Goal: Task Accomplishment & Management: Use online tool/utility

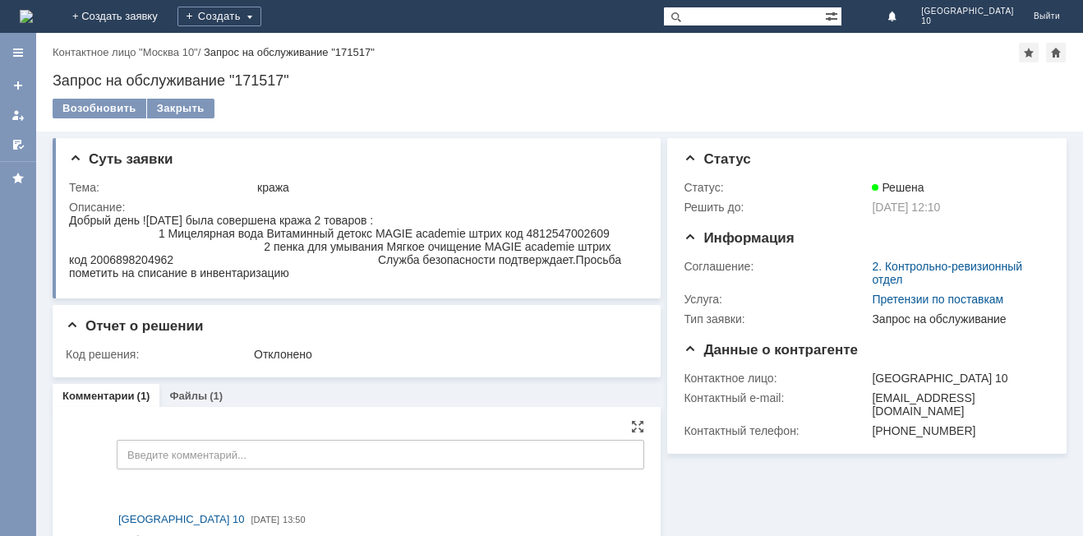
scroll to position [48, 0]
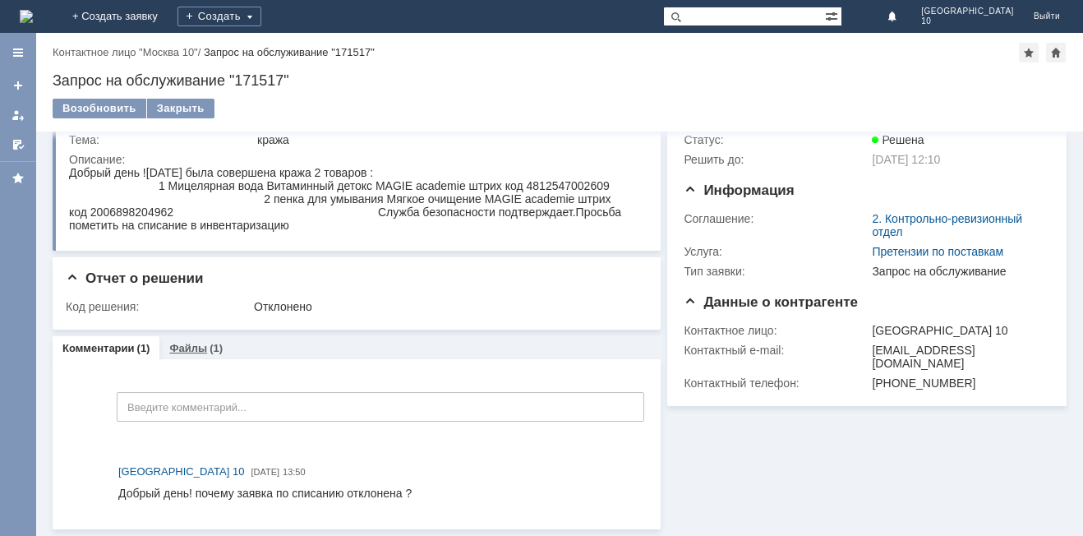
click at [212, 349] on div "(1)" at bounding box center [216, 348] width 13 height 12
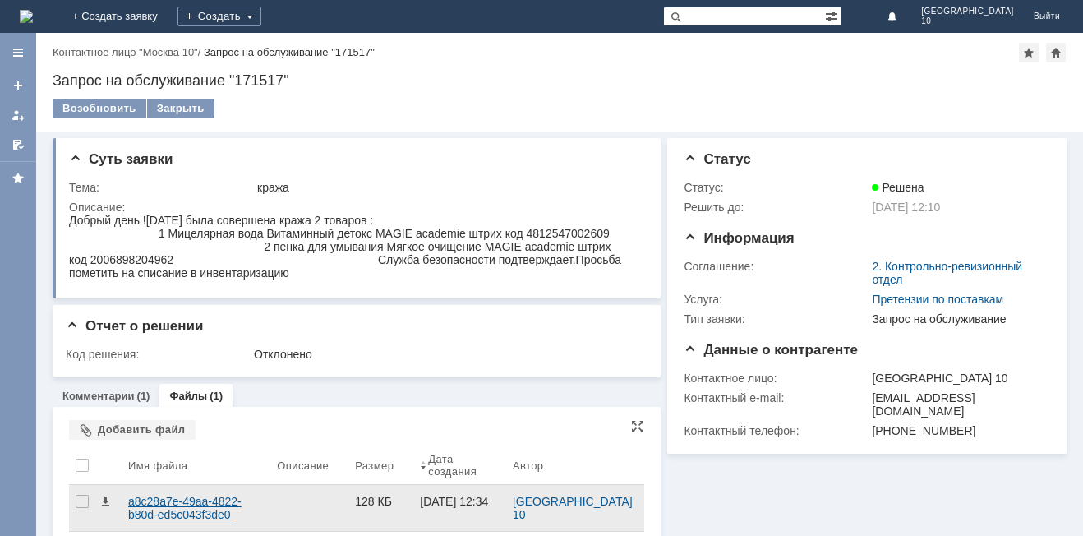
click at [218, 512] on div "a8c28a7e-49aa-4822-b80d-ed5c043f3de0 (1).png" at bounding box center [196, 508] width 136 height 26
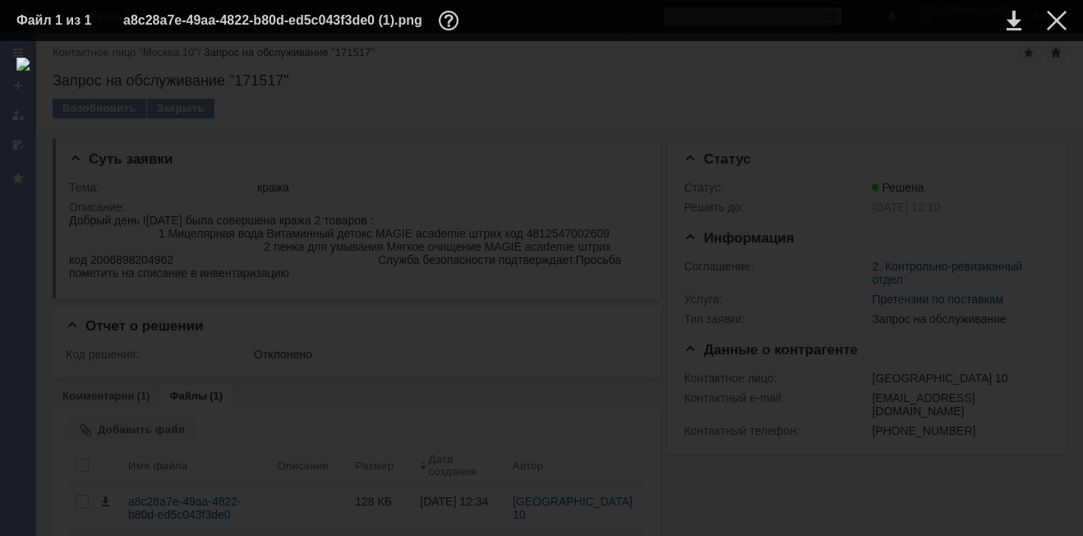
click at [598, 332] on img at bounding box center [541, 289] width 1050 height 462
click at [593, 343] on img at bounding box center [541, 289] width 1050 height 462
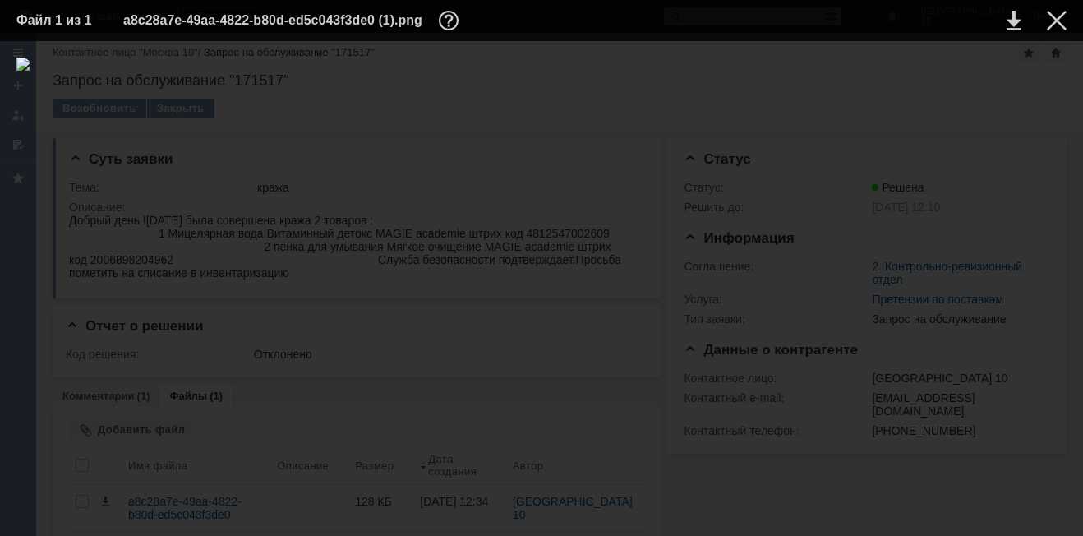
click at [467, 450] on div at bounding box center [541, 289] width 1050 height 462
click at [592, 310] on img at bounding box center [541, 289] width 1050 height 462
click at [508, 434] on div at bounding box center [541, 289] width 1050 height 462
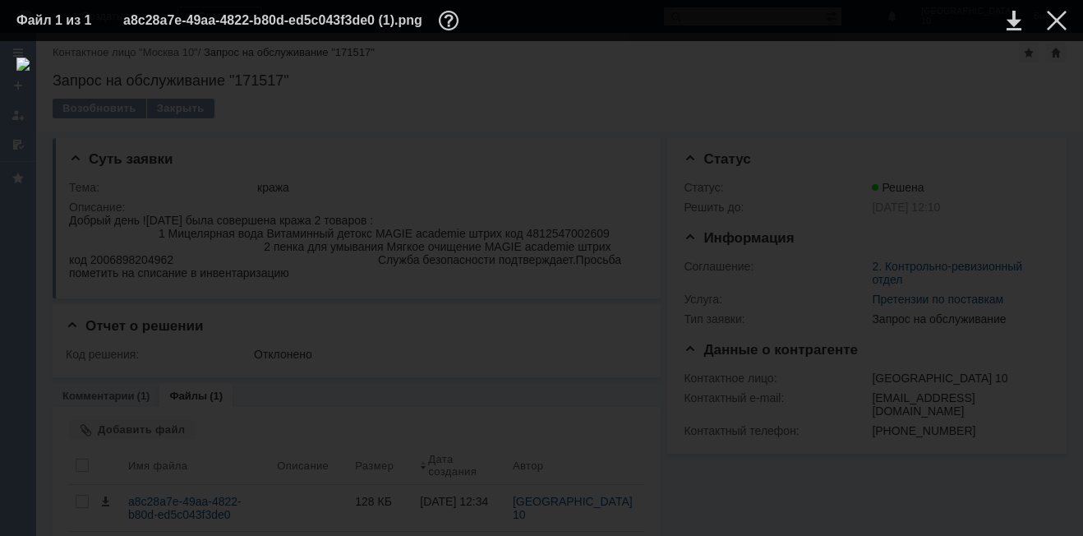
click at [589, 327] on img at bounding box center [541, 289] width 1050 height 462
click at [1062, 15] on div at bounding box center [1057, 21] width 20 height 20
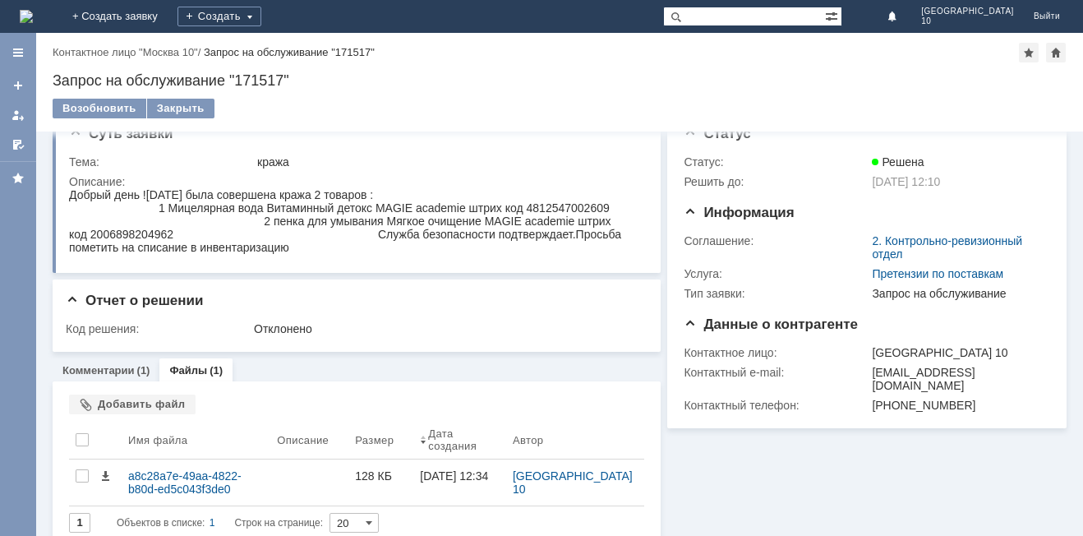
scroll to position [43, 0]
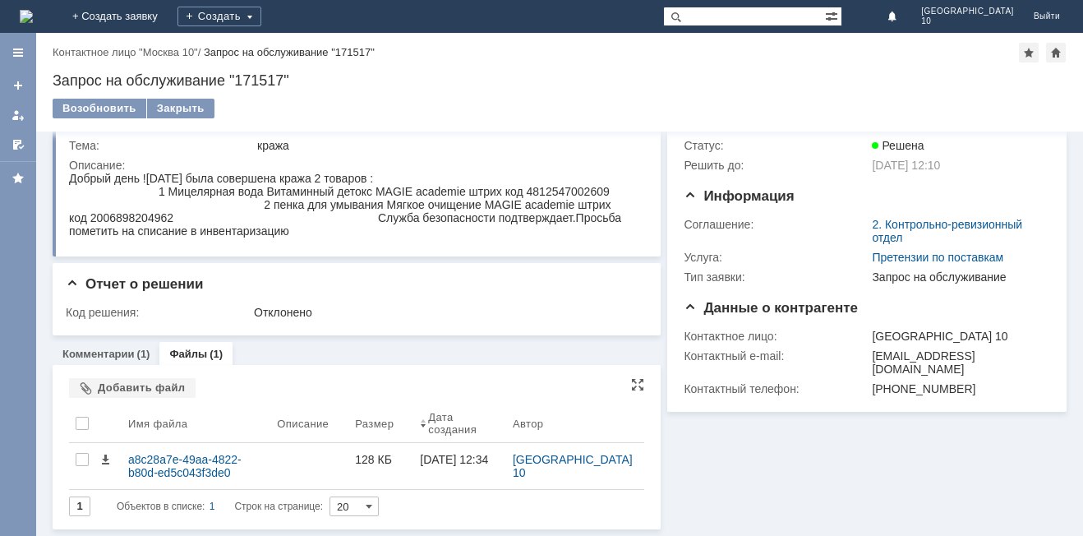
click at [178, 507] on span "Объектов в списке:" at bounding box center [161, 506] width 88 height 12
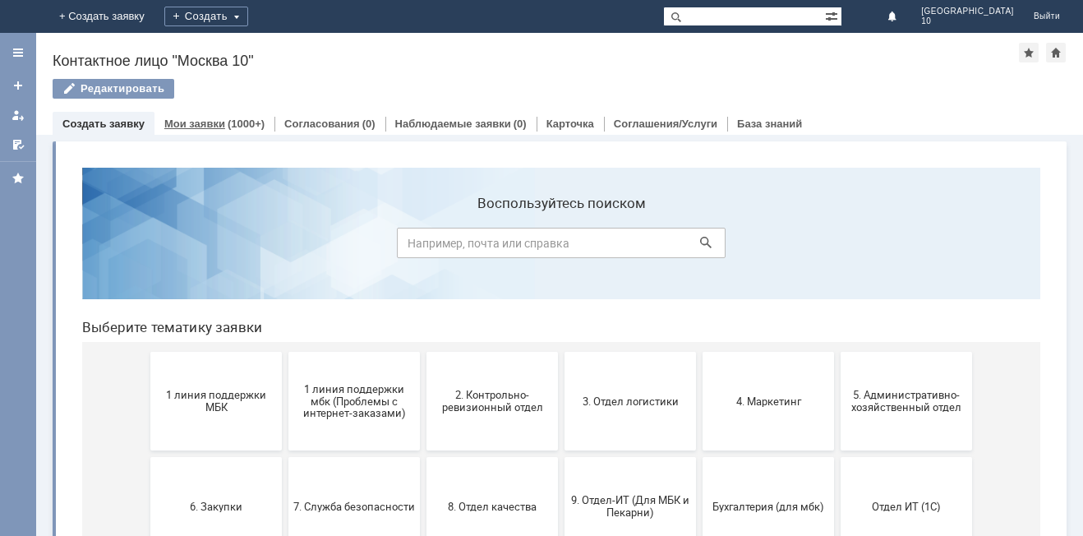
click at [240, 121] on div "(1000+)" at bounding box center [246, 124] width 37 height 12
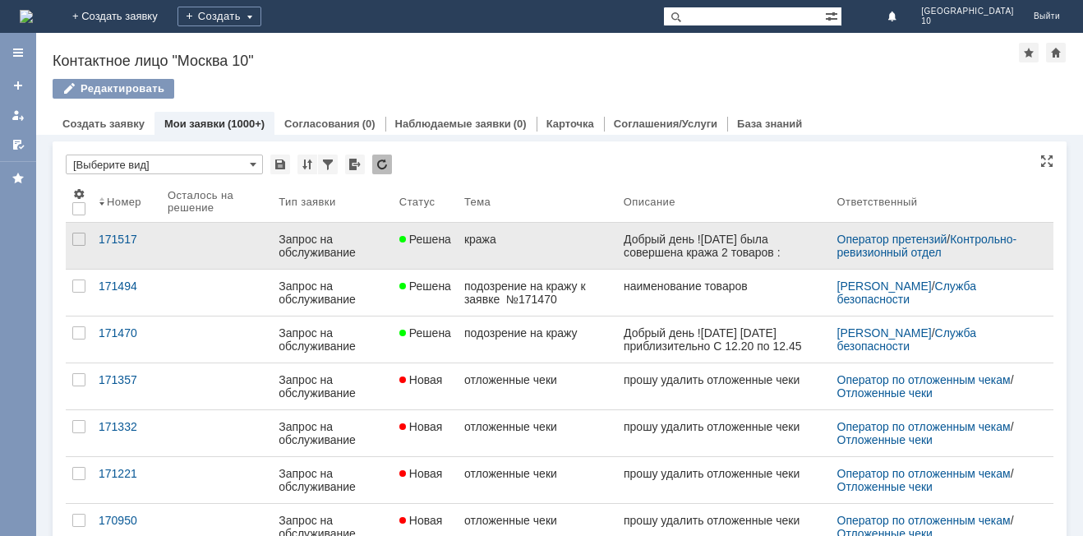
click at [438, 252] on link "Решена" at bounding box center [425, 246] width 65 height 46
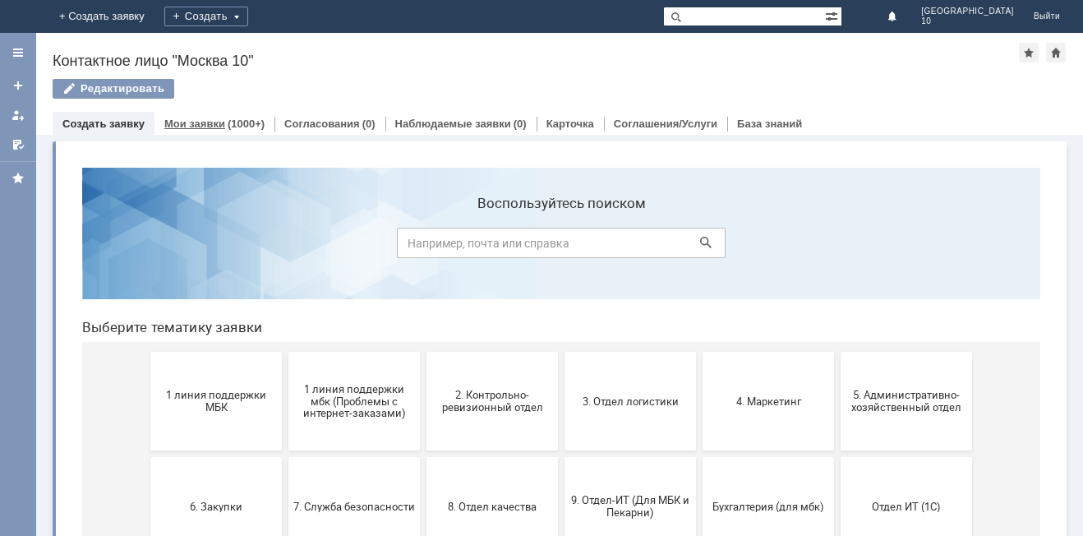
click at [242, 121] on div "(1000+)" at bounding box center [246, 124] width 37 height 12
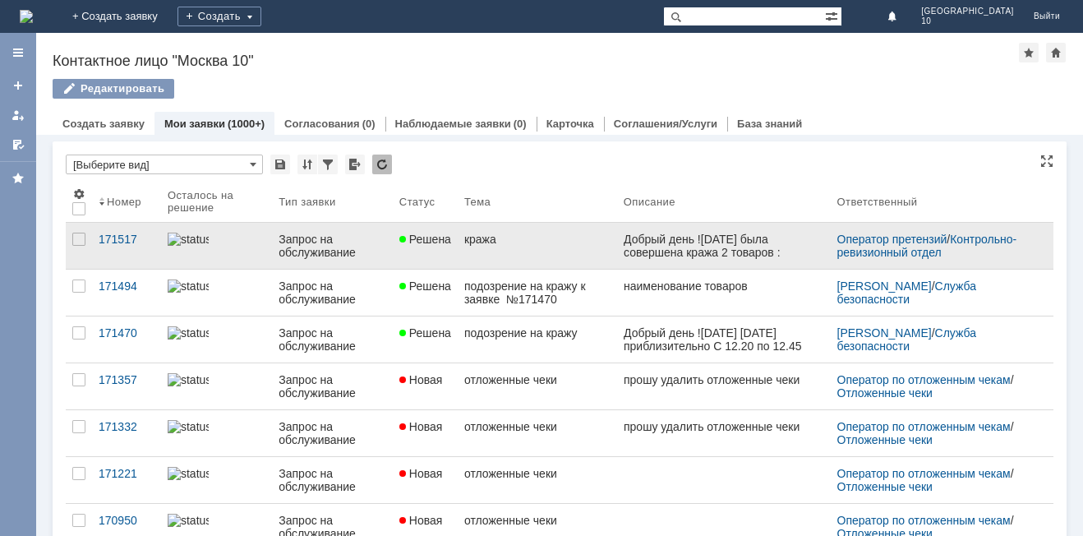
click at [502, 238] on div "кража" at bounding box center [537, 239] width 146 height 13
